Goal: Transaction & Acquisition: Purchase product/service

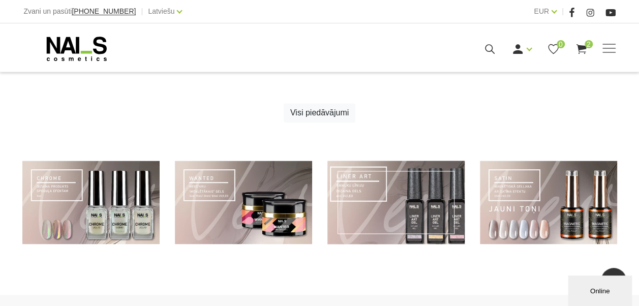
scroll to position [711, 0]
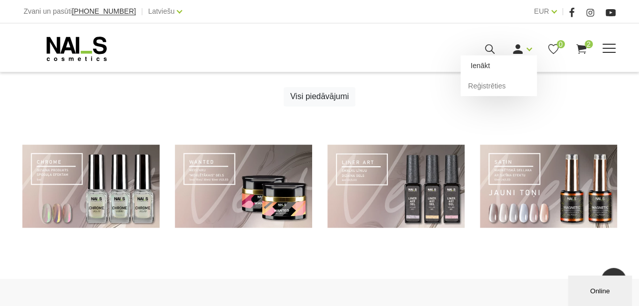
click at [513, 71] on link "Ienākt" at bounding box center [498, 65] width 76 height 20
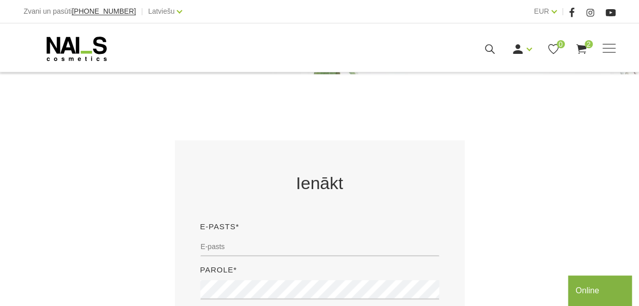
scroll to position [203, 0]
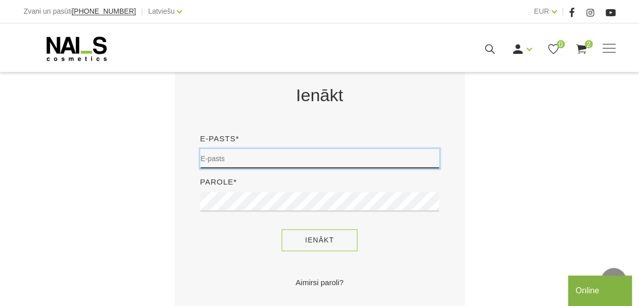
type input "amanda.znotina@gmail.com"
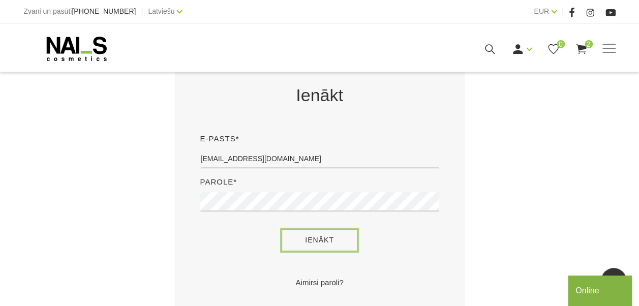
click at [319, 234] on button "Ienākt" at bounding box center [319, 240] width 76 height 22
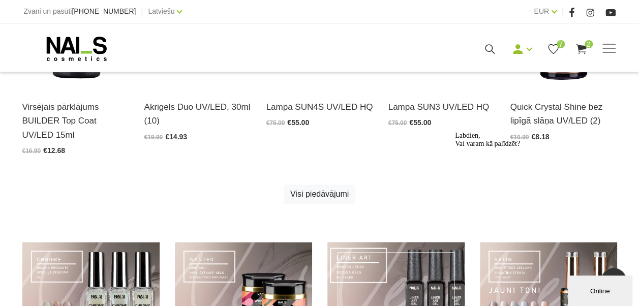
scroll to position [661, 0]
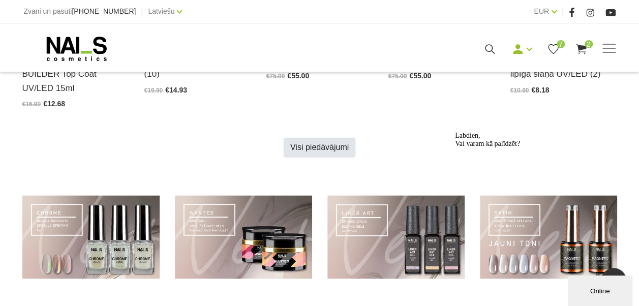
click at [322, 141] on link "Visi piedāvājumi" at bounding box center [320, 147] width 72 height 19
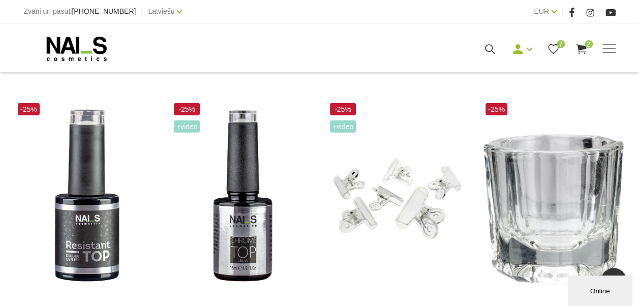
scroll to position [1270, 0]
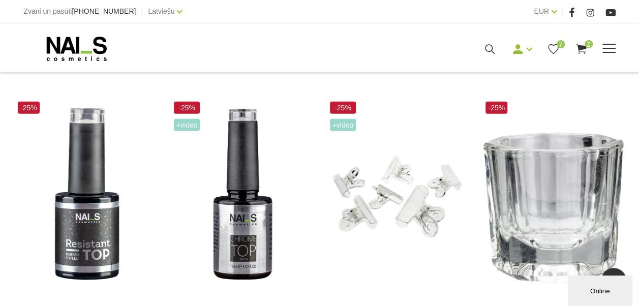
click at [608, 49] on span at bounding box center [608, 48] width 13 height 1
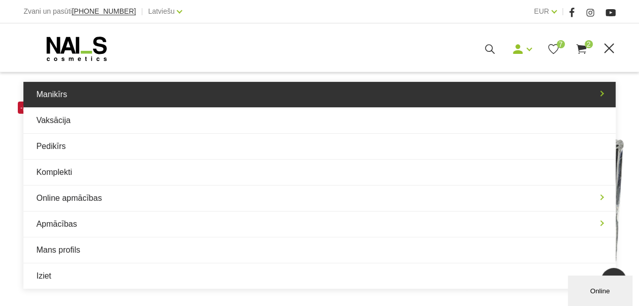
click at [187, 95] on link "Manikīrs" at bounding box center [318, 94] width 591 height 25
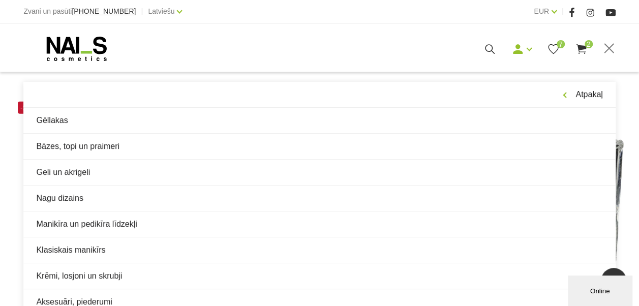
scroll to position [1321, 0]
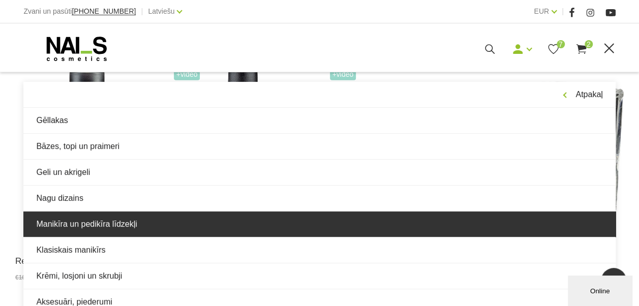
click at [183, 224] on link "Manikīra un pedikīra līdzekļi" at bounding box center [318, 223] width 591 height 25
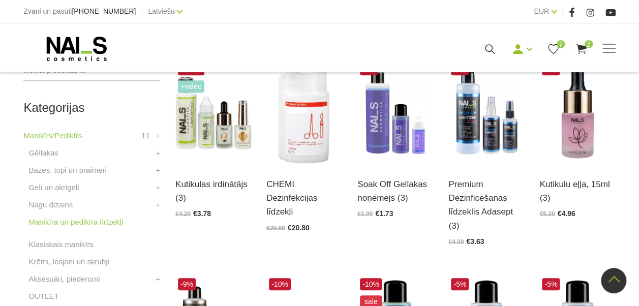
scroll to position [203, 0]
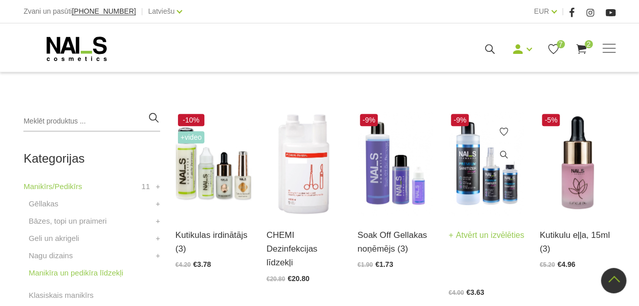
click at [486, 177] on img at bounding box center [486, 163] width 76 height 104
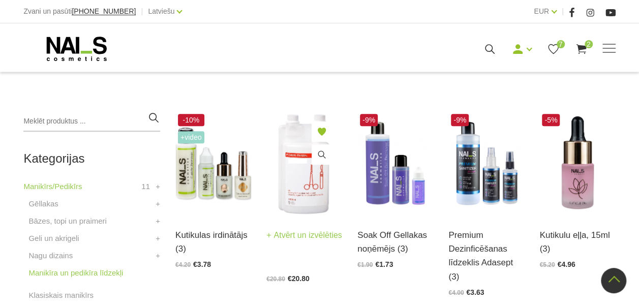
click at [299, 194] on img at bounding box center [304, 163] width 76 height 104
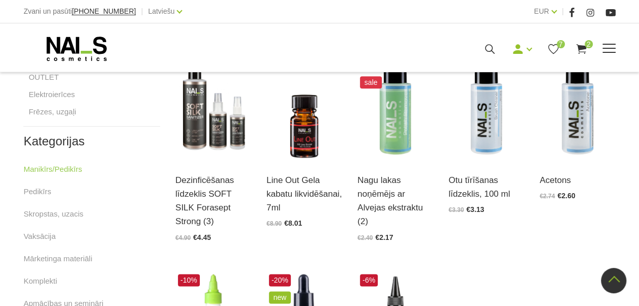
scroll to position [457, 0]
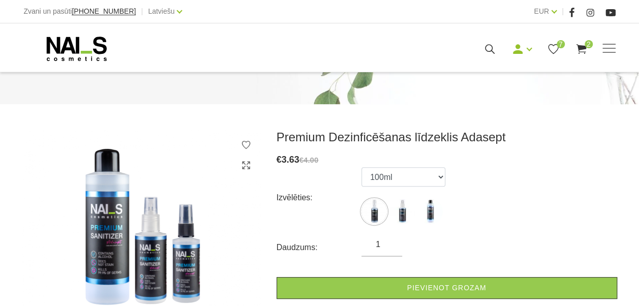
scroll to position [102, 0]
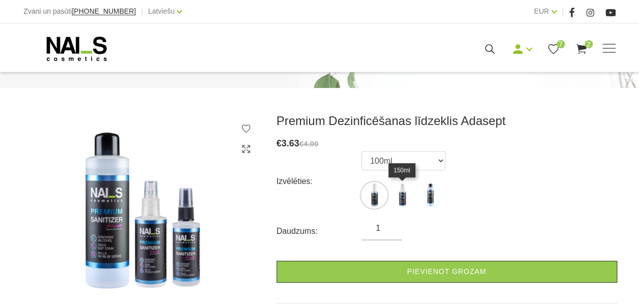
click at [403, 192] on img at bounding box center [401, 194] width 25 height 25
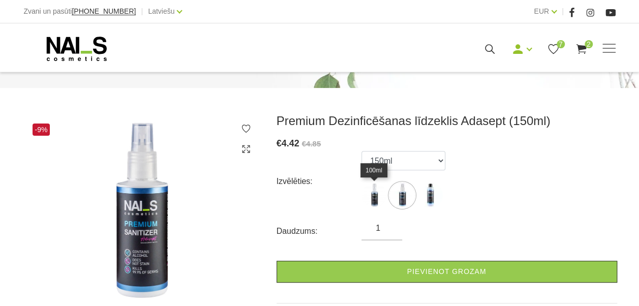
click at [374, 194] on img at bounding box center [373, 194] width 25 height 25
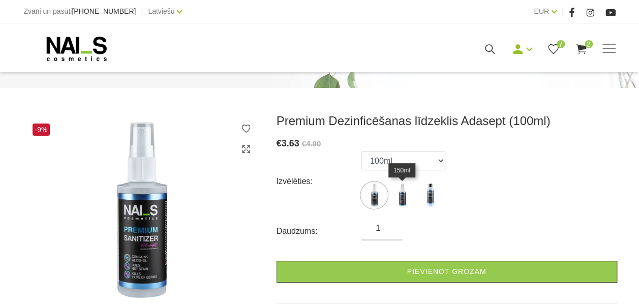
click at [399, 188] on img at bounding box center [401, 194] width 25 height 25
select select "5641"
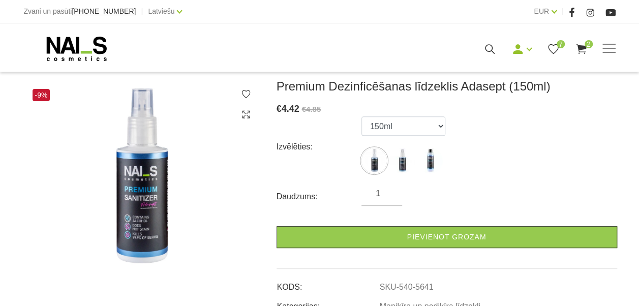
scroll to position [152, 0]
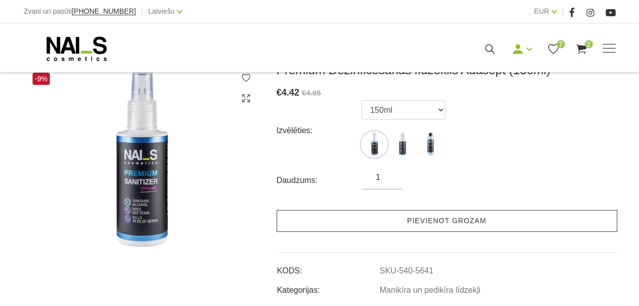
click at [430, 218] on link "Pievienot grozam" at bounding box center [446, 221] width 340 height 22
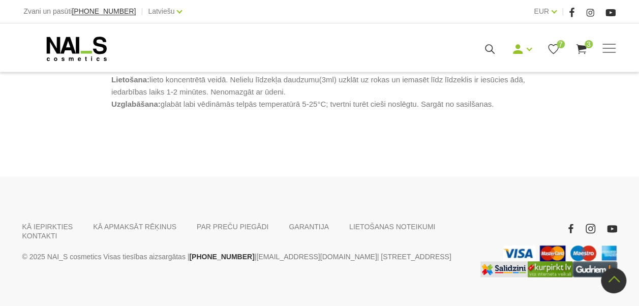
scroll to position [508, 0]
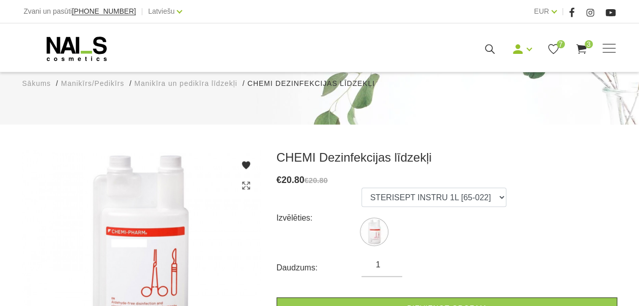
scroll to position [102, 0]
